Goal: Transaction & Acquisition: Purchase product/service

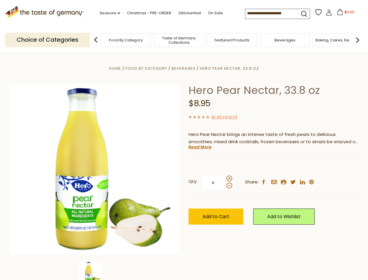
click at [184, 140] on div "Home Food By Category [GEOGRAPHIC_DATA] Hero Pear Nectar, 33.8 oz Hero Pear Nec…" at bounding box center [184, 177] width 358 height 224
click at [107, 13] on link "Seasons dropdown_arrow" at bounding box center [110, 13] width 20 height 6
click at [270, 13] on input at bounding box center [269, 13] width 49 height 8
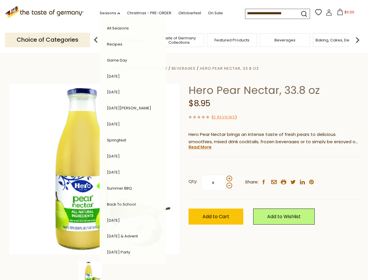
click at [344, 14] on span "$0.00" at bounding box center [349, 12] width 10 height 5
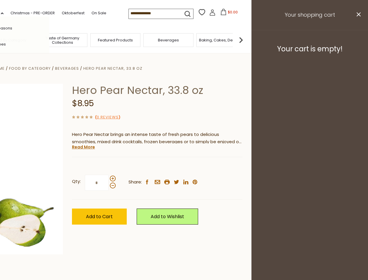
click at [49, 40] on div "All Seasons Recipes Game Day [DATE] [DATE] [DATE][PERSON_NAME] [DATE] Springfes…" at bounding box center [16, 139] width 66 height 247
click at [357, 40] on footer "Your cart is empty!" at bounding box center [309, 49] width 117 height 38
click at [184, 166] on div "Qty: * Share: facebook email printer twitter linkedin pinterest" at bounding box center [157, 183] width 170 height 34
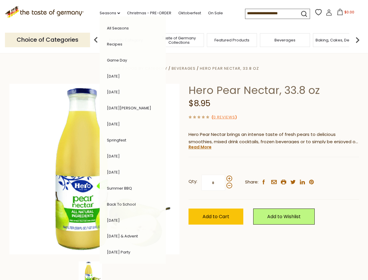
click at [94, 270] on div "Home Food By Category [GEOGRAPHIC_DATA] Hero Pear Nectar, 33.8 oz Hero Pear Nec…" at bounding box center [184, 177] width 358 height 224
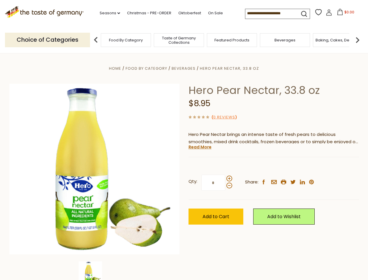
click at [94, 270] on img at bounding box center [90, 272] width 23 height 23
click at [200, 147] on link "Read More" at bounding box center [199, 147] width 23 height 6
